Goal: Information Seeking & Learning: Learn about a topic

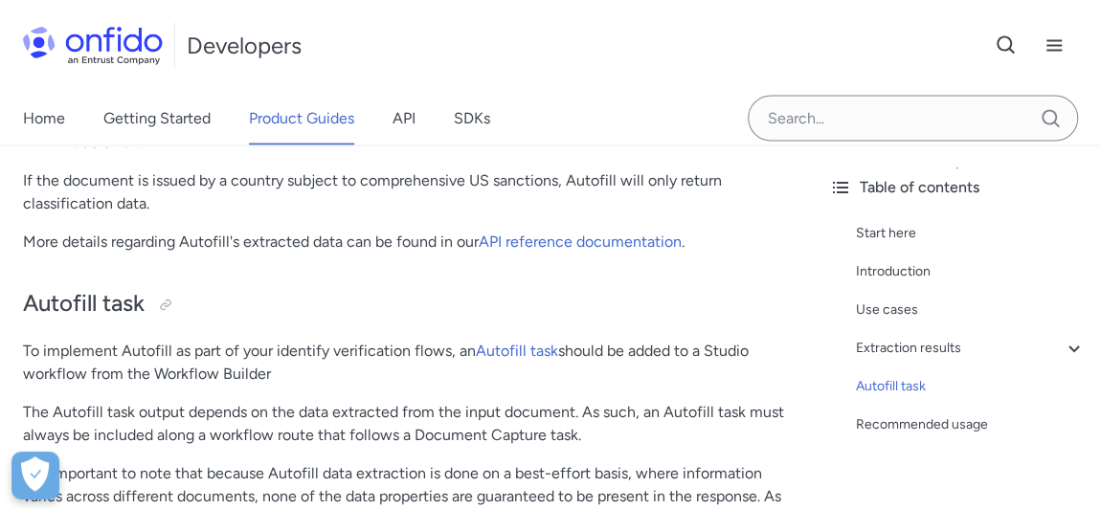
scroll to position [1908, 0]
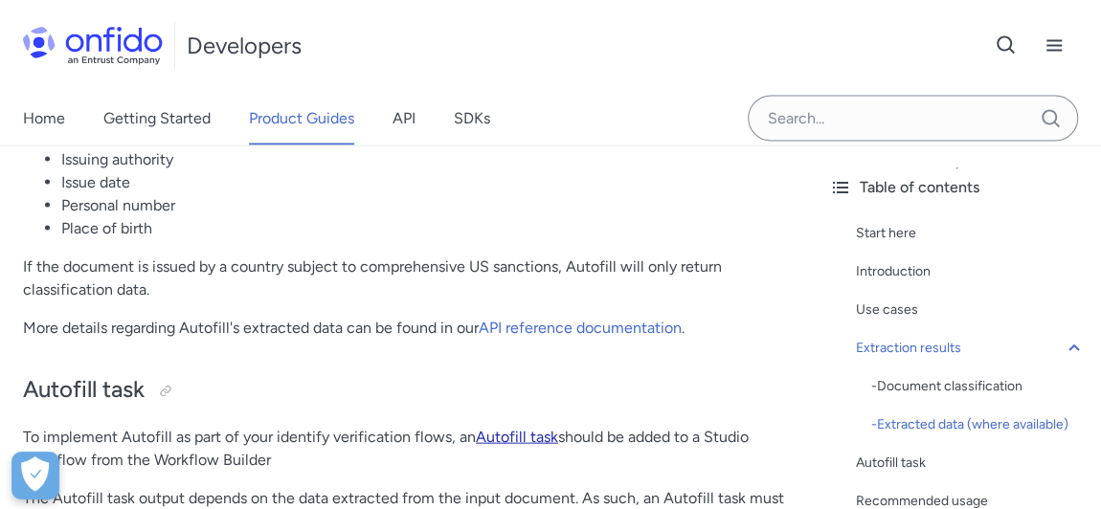
click at [546, 438] on link "Autofill task" at bounding box center [517, 437] width 82 height 18
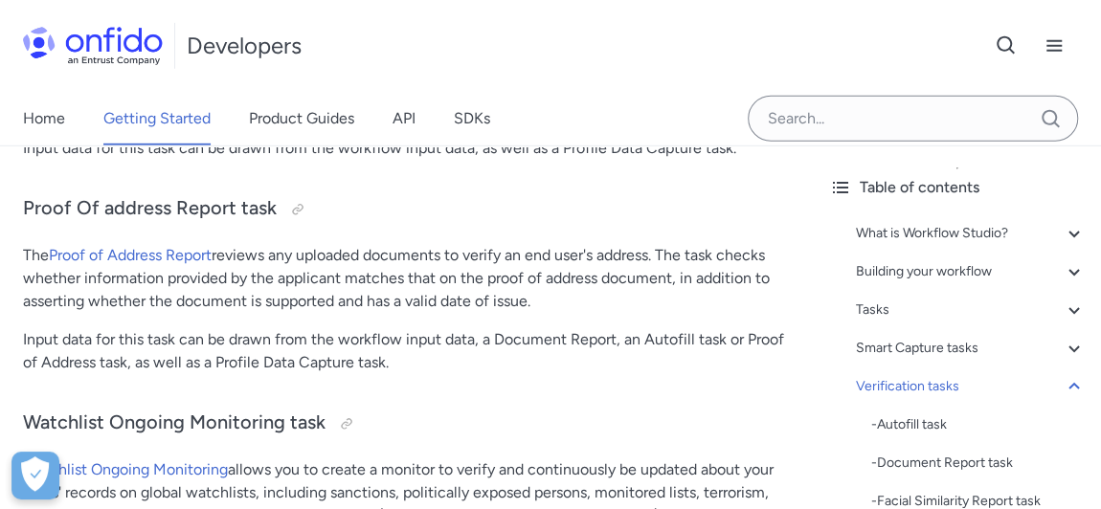
scroll to position [17431, 0]
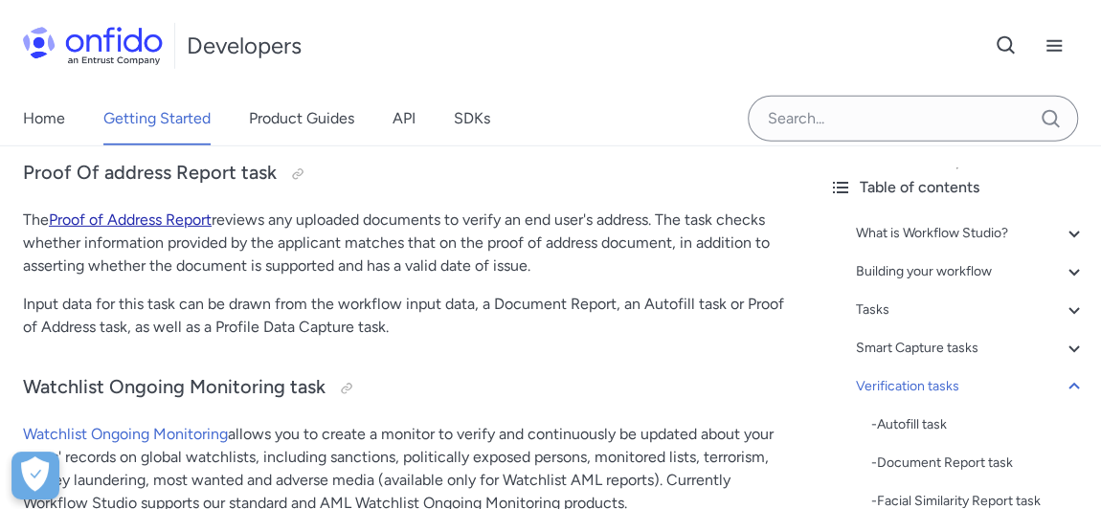
click at [175, 217] on link "Proof of Address Report" at bounding box center [130, 220] width 163 height 18
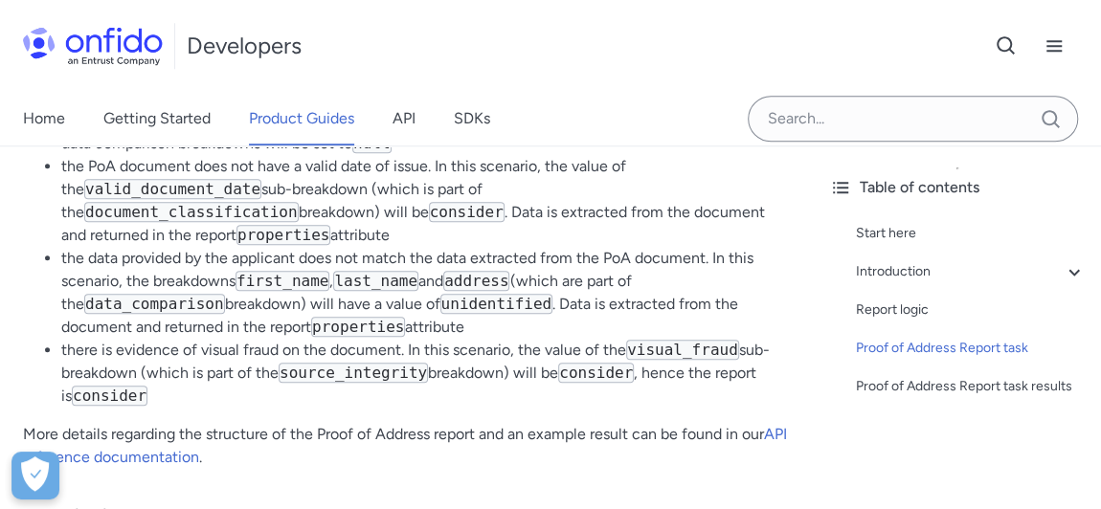
scroll to position [4525, 0]
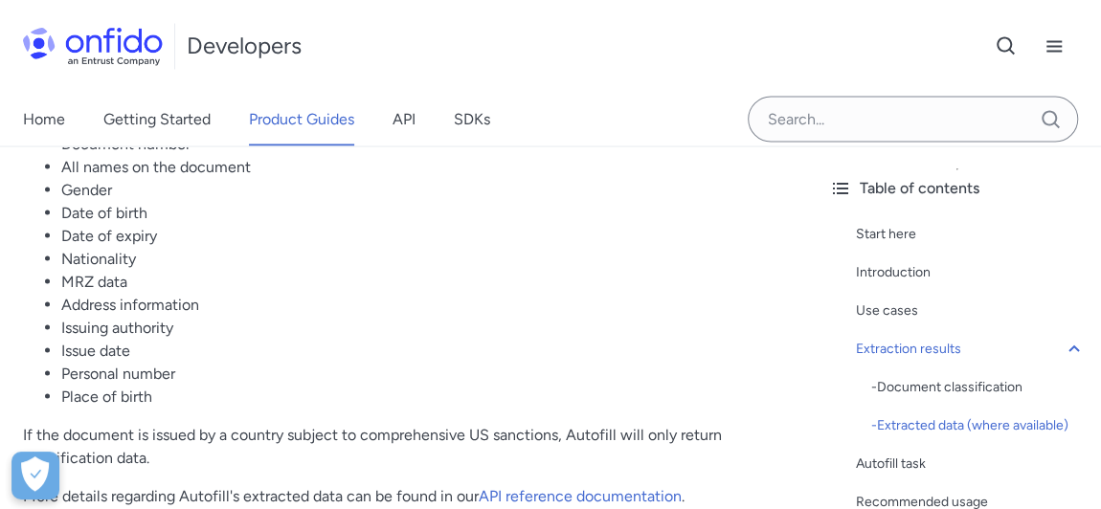
scroll to position [1566, 0]
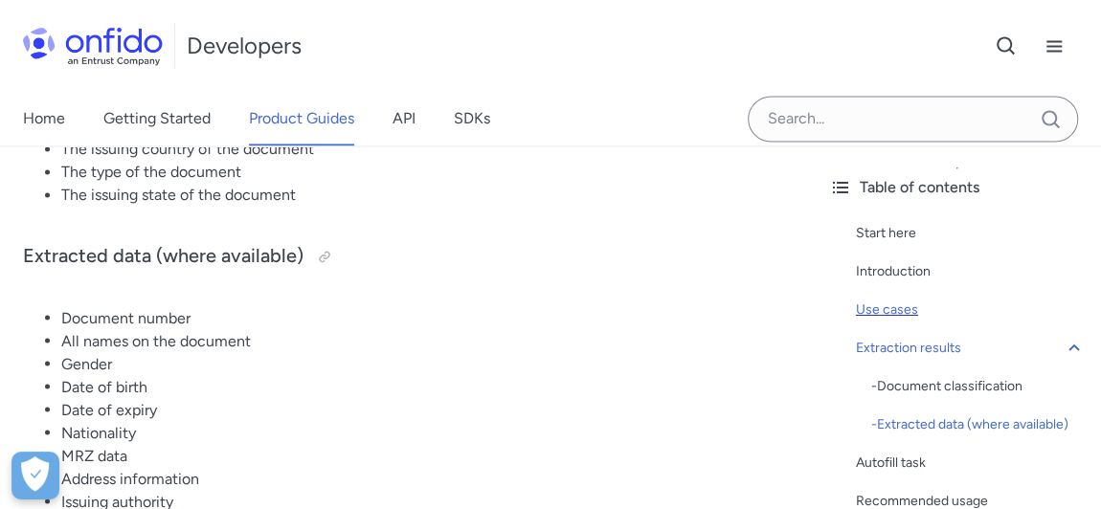
click at [904, 311] on div "Use cases" at bounding box center [971, 310] width 230 height 23
